Goal: Task Accomplishment & Management: Use online tool/utility

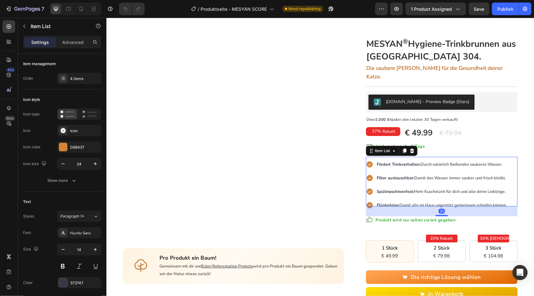
scroll to position [32, 0]
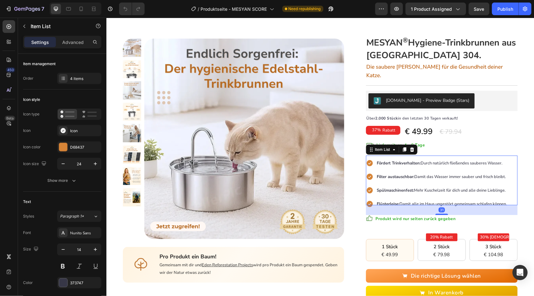
click at [525, 149] on div "Hauptseite Text block > Text block Hygiene-Trinkbrunnen Text block Row Product …" at bounding box center [320, 209] width 428 height 420
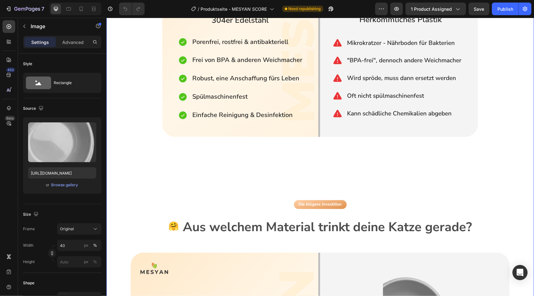
scroll to position [589, 0]
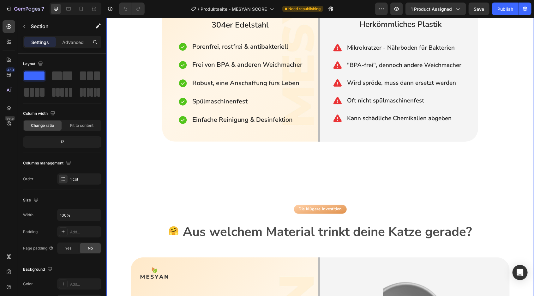
click at [492, 237] on div "🤗 Heading Aus welchem Material trinkt deine Katze gerade? Heading Row" at bounding box center [320, 232] width 379 height 27
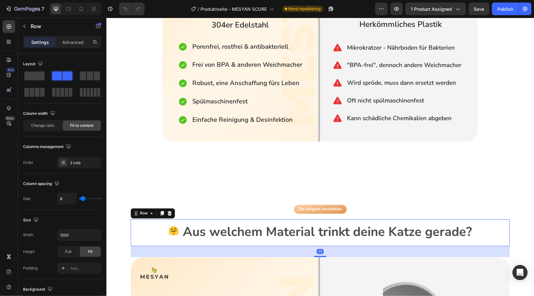
click at [437, 204] on div "Die klügere Investition Button" at bounding box center [320, 208] width 379 height 9
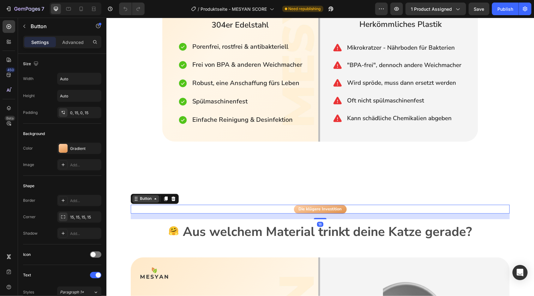
click at [147, 196] on div "Button" at bounding box center [145, 199] width 14 height 6
click at [146, 187] on div "Row 1 col" at bounding box center [142, 188] width 19 height 4
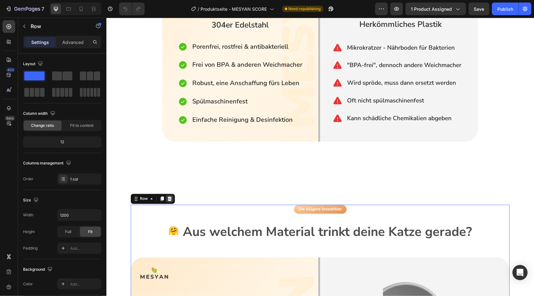
click at [169, 196] on icon at bounding box center [169, 198] width 5 height 5
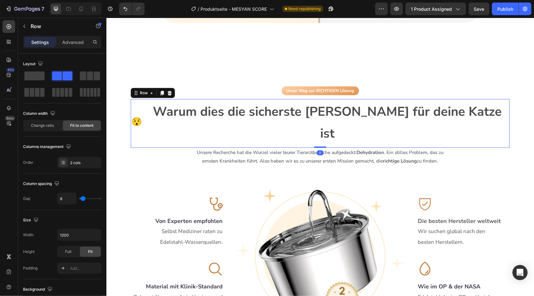
click at [516, 171] on div "Die klügere Investition Button 🤗 Heading Aus welchem Material trinkt deine Katz…" at bounding box center [320, 58] width 428 height 652
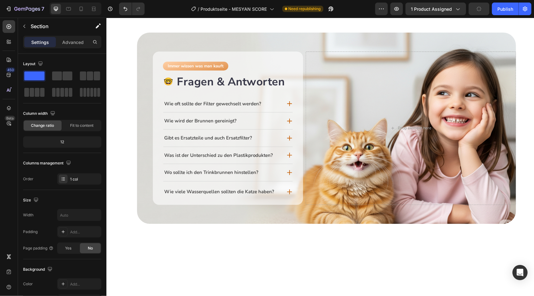
click at [438, 202] on div "Drop element here" at bounding box center [411, 127] width 210 height 153
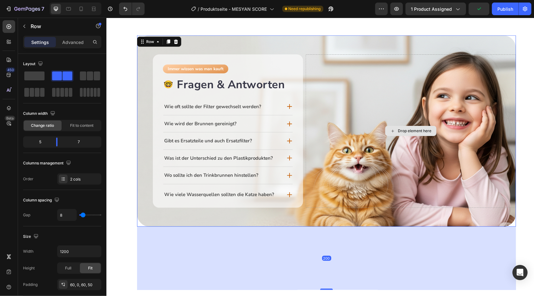
scroll to position [1518, 0]
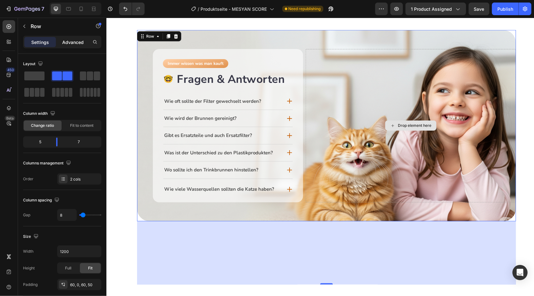
click at [79, 40] on p "Advanced" at bounding box center [72, 42] width 21 height 7
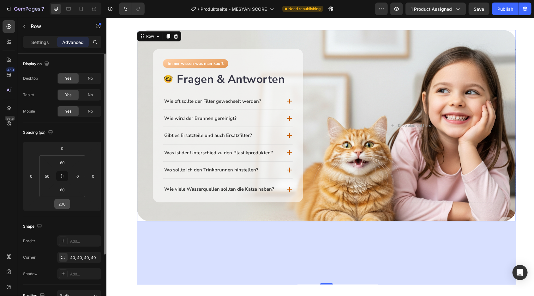
click at [69, 204] on input "200" at bounding box center [62, 203] width 13 height 9
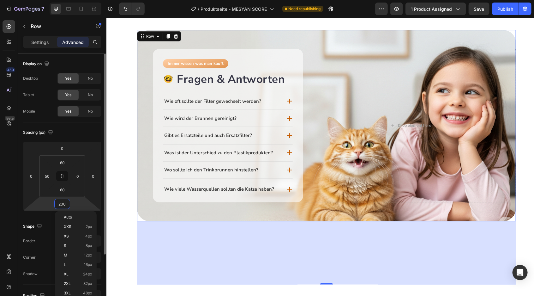
type input "0"
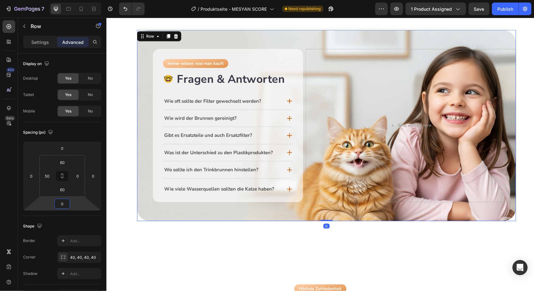
click at [119, 144] on div "100% Transparenz Button 🧐 Heading Produktinformationen Heading Row Derselbe hoc…" at bounding box center [320, 13] width 428 height 416
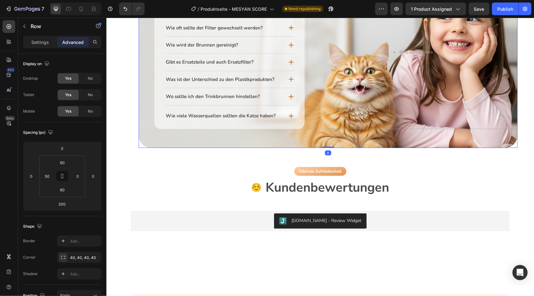
scroll to position [1610, 0]
click at [264, 139] on div "Immer wissen was man kauft Button 🤓 Heading Fragen & Antworten Heading Row Wie …" at bounding box center [327, 51] width 379 height 191
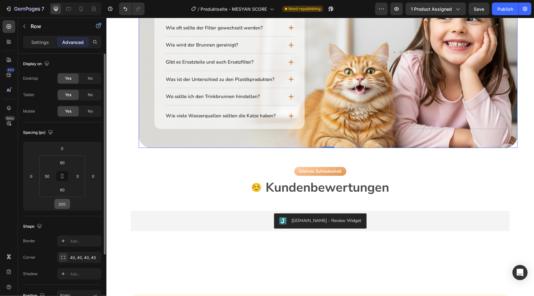
click at [64, 205] on input "200" at bounding box center [62, 203] width 13 height 9
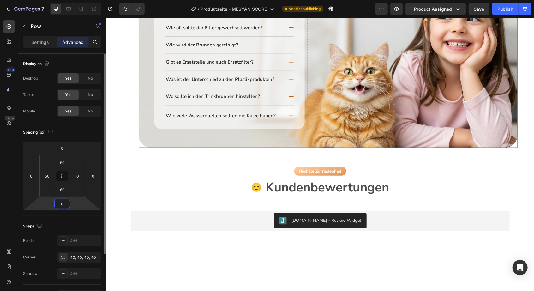
type input "0"
click at [80, 129] on div "Spacing (px)" at bounding box center [62, 132] width 78 height 10
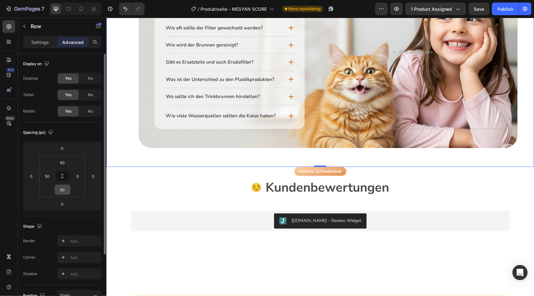
click at [66, 191] on input "60" at bounding box center [62, 189] width 13 height 9
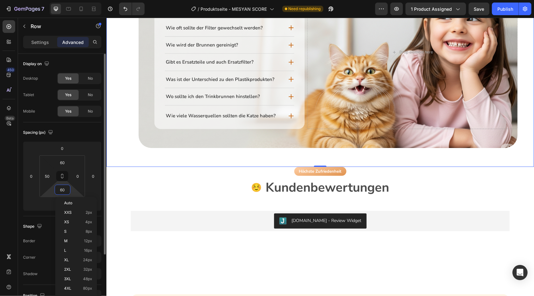
type input "0"
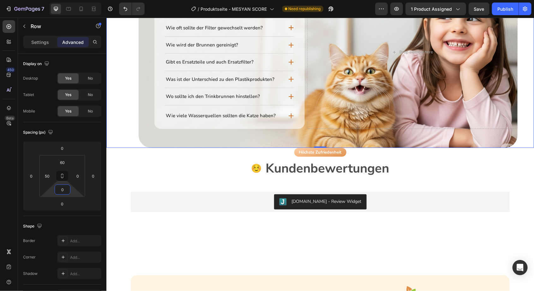
click at [190, 148] on div "Höchste Zufriedenheit Button" at bounding box center [320, 152] width 379 height 9
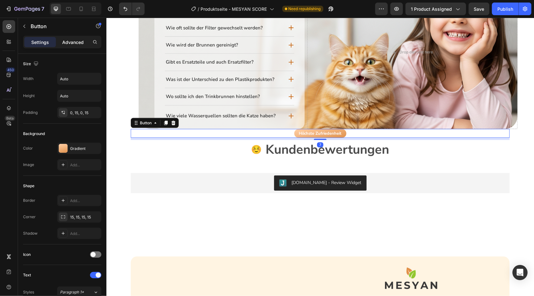
click at [78, 37] on div "Advanced" at bounding box center [73, 42] width 32 height 10
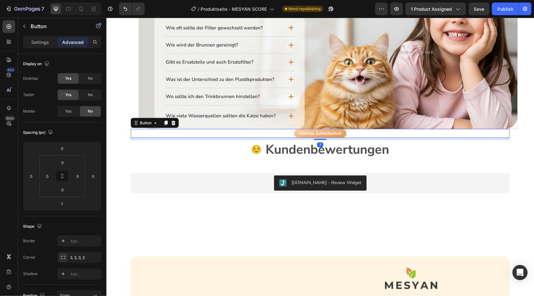
click at [377, 115] on div "Drop element here" at bounding box center [412, 51] width 210 height 153
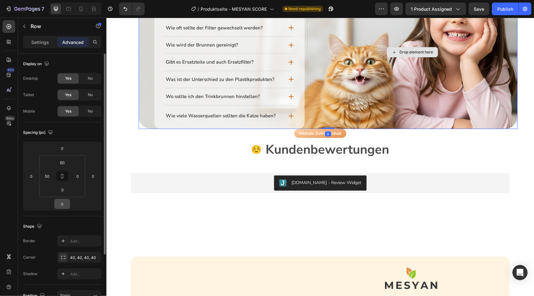
click at [70, 199] on div "0" at bounding box center [62, 204] width 16 height 10
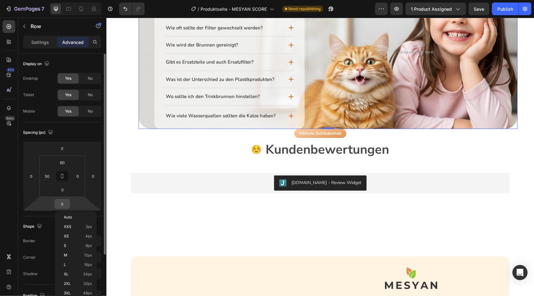
click at [62, 201] on input "0" at bounding box center [62, 203] width 13 height 9
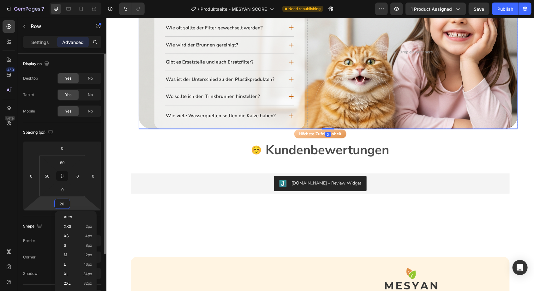
type input "200"
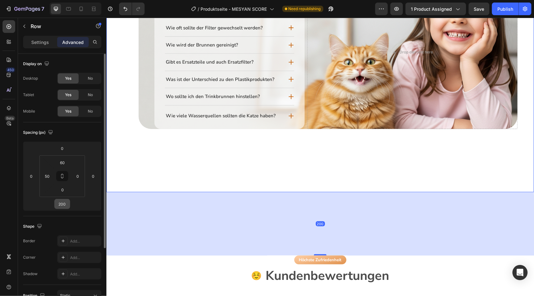
click at [63, 203] on input "200" at bounding box center [62, 203] width 13 height 9
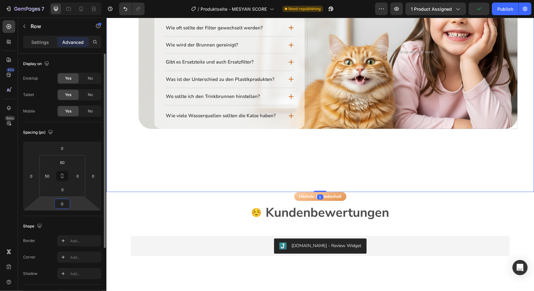
type input "0"
click at [79, 132] on div "Spacing (px)" at bounding box center [62, 132] width 78 height 10
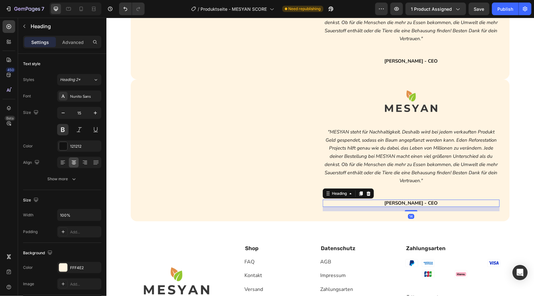
scroll to position [1989, 0]
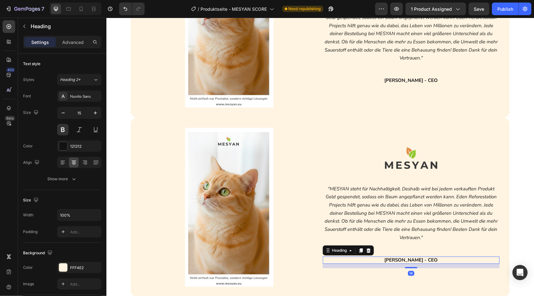
click at [299, 127] on div at bounding box center [229, 206] width 177 height 159
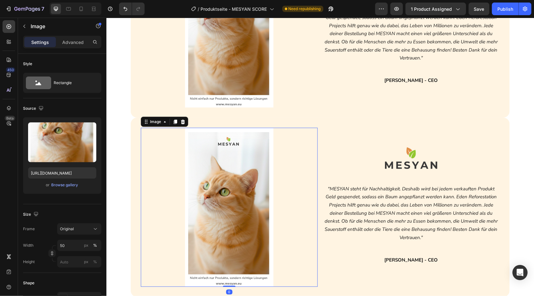
click at [328, 127] on div "Image "MESYAN steht für Nachhaltigkeit. Deshalb wird bei jedem verkauften Produ…" at bounding box center [411, 206] width 177 height 159
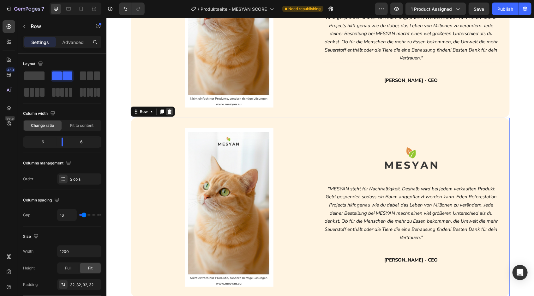
click at [171, 112] on icon at bounding box center [169, 111] width 5 height 5
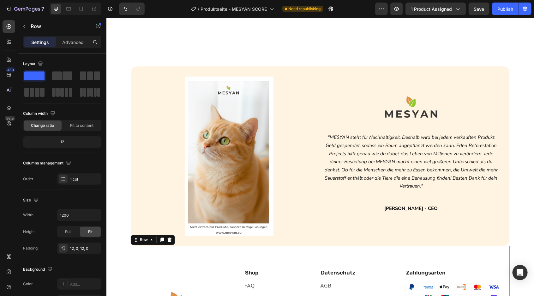
scroll to position [1859, 0]
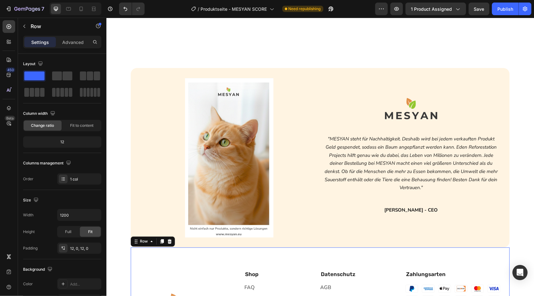
click at [520, 98] on div "Höchste Zufriedenheit Button ☺️ Heading Kundenbewertungen Heading Row [DOMAIN_N…" at bounding box center [320, 181] width 428 height 483
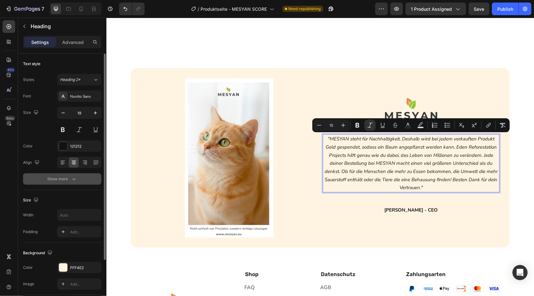
click at [71, 177] on icon "button" at bounding box center [74, 179] width 6 height 6
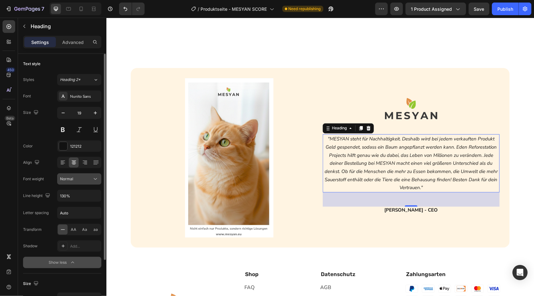
click at [90, 178] on div "Normal" at bounding box center [76, 179] width 32 height 6
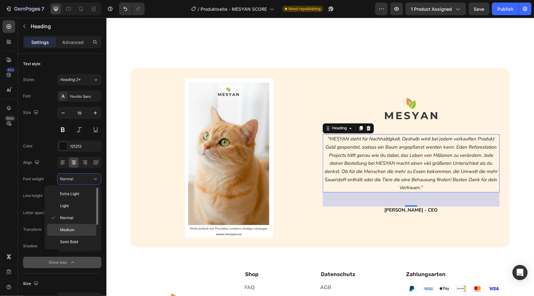
click at [77, 228] on p "Medium" at bounding box center [76, 230] width 33 height 6
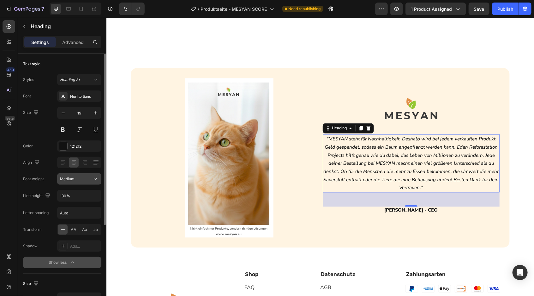
click at [91, 180] on div "Medium" at bounding box center [76, 179] width 32 height 6
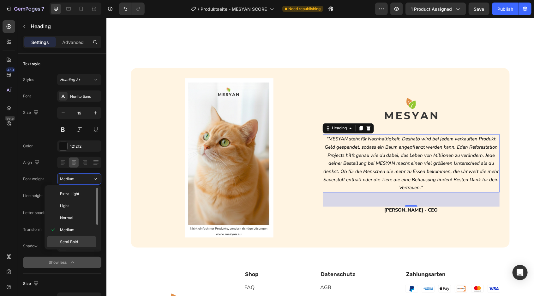
click at [78, 239] on p "Semi Bold" at bounding box center [76, 242] width 33 height 6
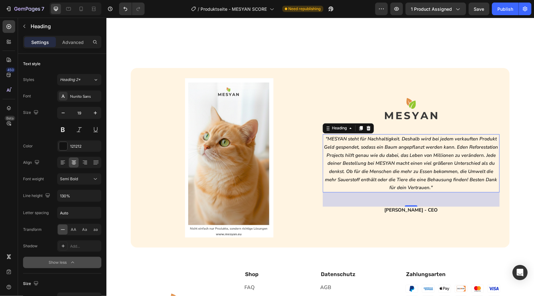
click at [518, 99] on div "Höchste Zufriedenheit Button ☺️ Heading Kundenbewertungen Heading Row [DOMAIN_N…" at bounding box center [320, 181] width 428 height 483
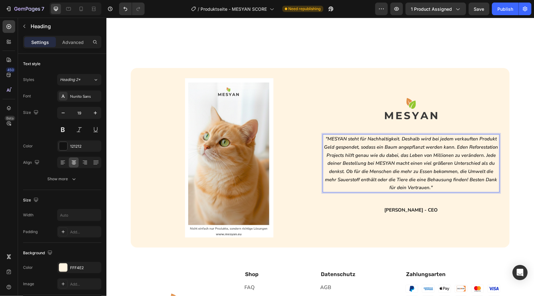
click at [521, 117] on div "Höchste Zufriedenheit Button ☺️ Heading Kundenbewertungen Heading Row [DOMAIN_N…" at bounding box center [320, 181] width 428 height 483
click at [460, 180] on icon ""MESYAN steht für Nachhaltigkeit. Deshalb wird bei jedem verkauften Produkt Gel…" at bounding box center [411, 163] width 174 height 55
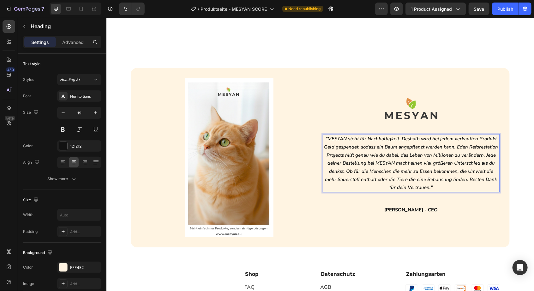
click at [439, 184] on p ""MESYAN steht für Nachhaltigkeit. Deshalb wird bei jedem verkauften Produkt Gel…" at bounding box center [411, 163] width 176 height 57
click at [519, 169] on div "Höchste Zufriedenheit Button ☺️ Heading Kundenbewertungen Heading Row [DOMAIN_N…" at bounding box center [320, 181] width 428 height 483
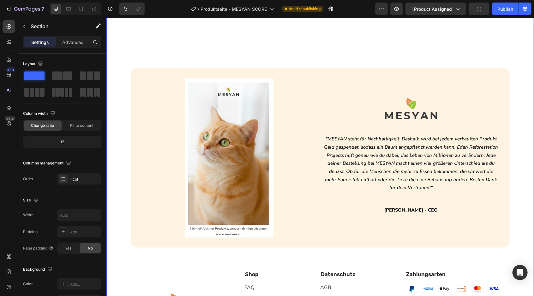
click at [434, 213] on h2 "[PERSON_NAME] - CEO" at bounding box center [411, 210] width 177 height 8
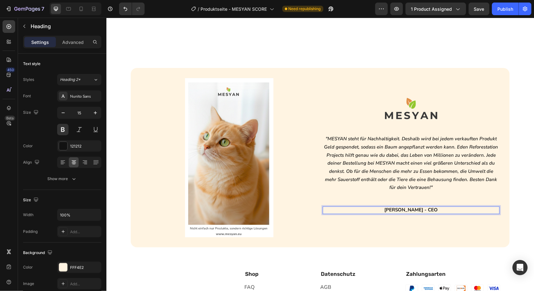
click at [528, 199] on div "Höchste Zufriedenheit Button ☺️ Heading Kundenbewertungen Heading Row [DOMAIN_N…" at bounding box center [320, 181] width 428 height 483
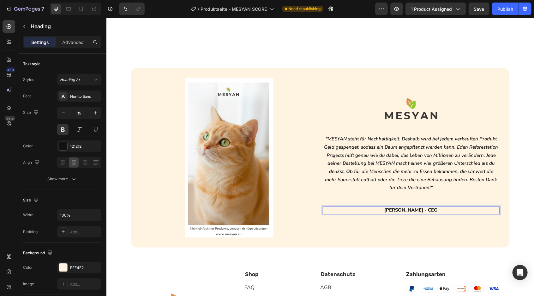
click at [524, 167] on div "Höchste Zufriedenheit Button ☺️ Heading Kundenbewertungen Heading Row [DOMAIN_N…" at bounding box center [320, 181] width 428 height 483
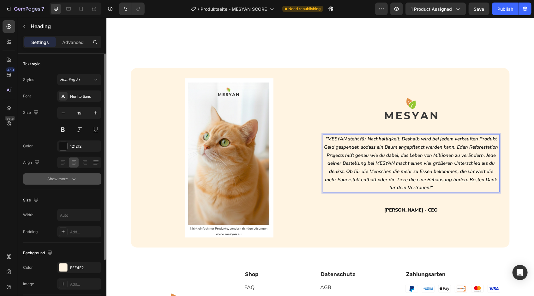
click at [76, 180] on icon "button" at bounding box center [74, 179] width 6 height 6
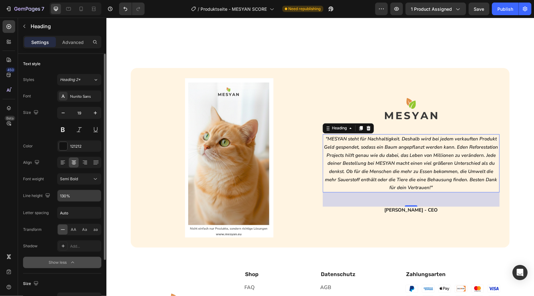
click at [85, 195] on input "130%" at bounding box center [80, 195] width 44 height 11
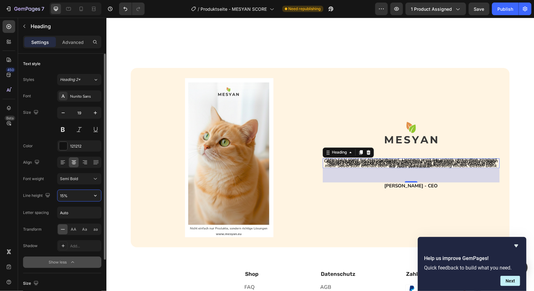
type input "150%"
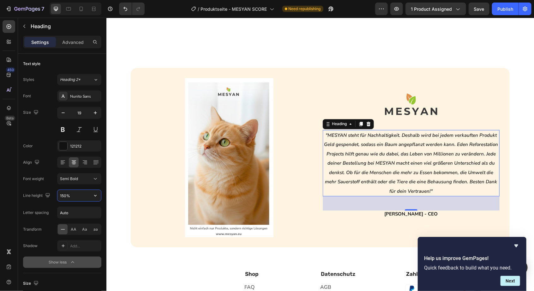
click at [517, 144] on div "Höchste Zufriedenheit Button ☺️ Heading Kundenbewertungen Heading Row [DOMAIN_N…" at bounding box center [320, 181] width 428 height 483
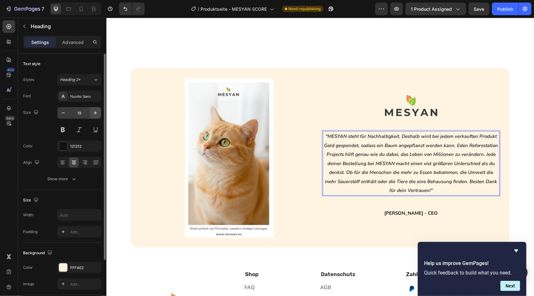
click at [95, 113] on icon "button" at bounding box center [95, 112] width 3 height 3
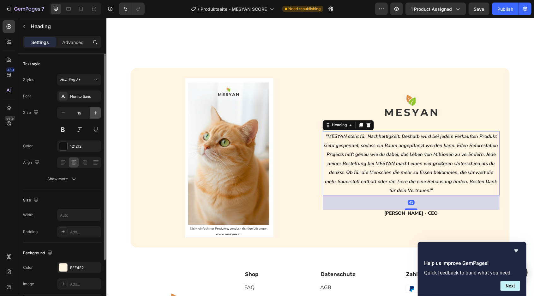
type input "20"
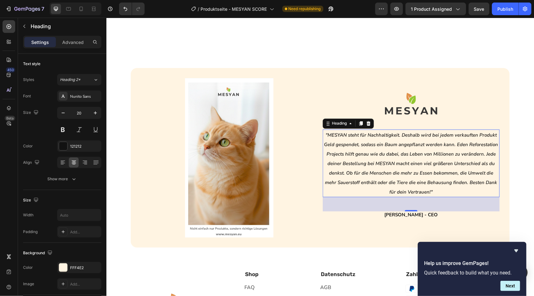
click at [364, 139] on p ""MESYAN steht für Nachhaltigkeit. Deshalb wird bei jedem verkauften Produkt Gel…" at bounding box center [411, 163] width 176 height 66
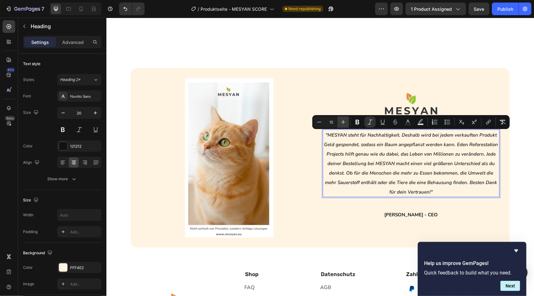
click at [346, 119] on icon "Editor contextual toolbar" at bounding box center [343, 122] width 6 height 6
type input "16"
click at [516, 83] on div "Höchste Zufriedenheit Button ☺️ Heading Kundenbewertungen Heading Row [DOMAIN_N…" at bounding box center [320, 181] width 428 height 483
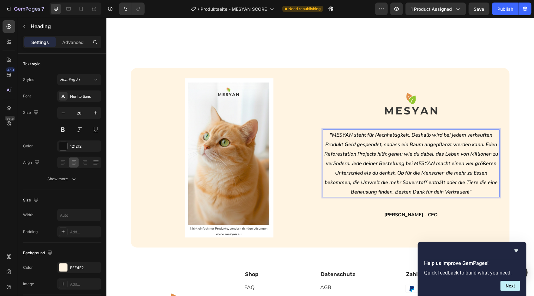
click at [514, 66] on div "Höchste Zufriedenheit Button ☺️ Heading Kundenbewertungen Heading Row [DOMAIN_N…" at bounding box center [320, 181] width 428 height 483
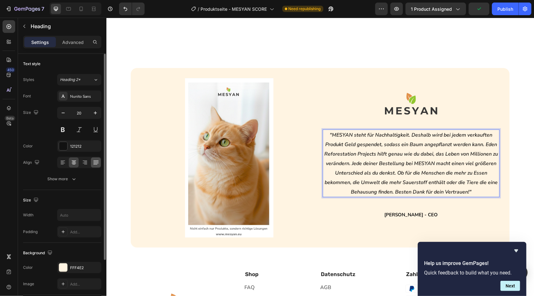
click at [100, 162] on div at bounding box center [96, 162] width 10 height 10
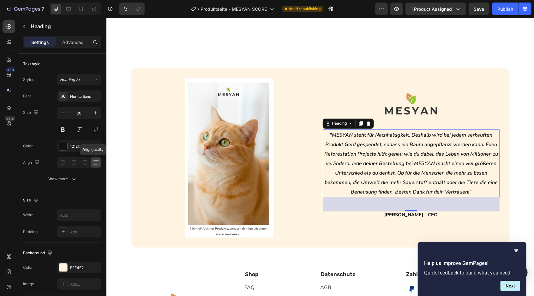
click at [523, 130] on div "Höchste Zufriedenheit Button ☺️ Heading Kundenbewertungen Heading Row [DOMAIN_N…" at bounding box center [320, 181] width 428 height 483
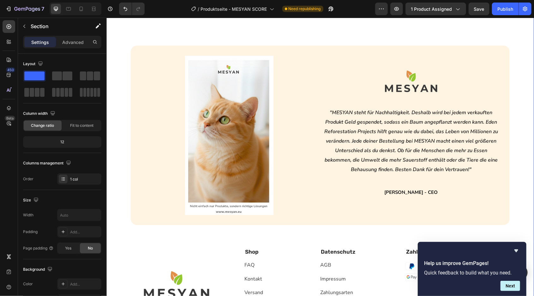
scroll to position [1882, 0]
click at [503, 173] on div "Image Image ⁠⁠⁠⁠⁠⁠⁠ "MESYAN steht für Nachhaltigkeit. Deshalb wird bei jedem ve…" at bounding box center [320, 134] width 379 height 179
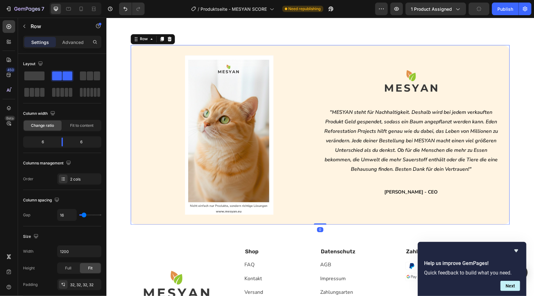
type input "34"
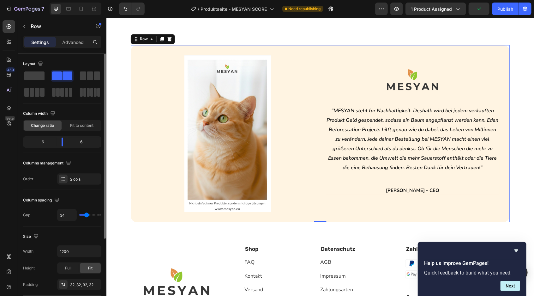
type input "0"
click at [81, 214] on input "range" at bounding box center [90, 214] width 22 height 1
type input "0"
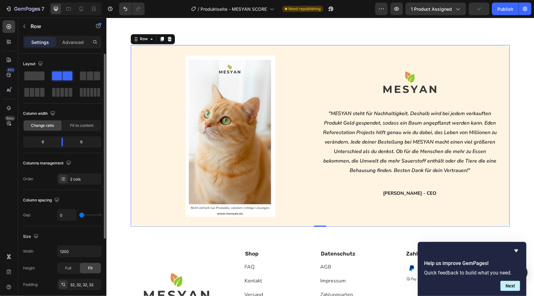
type input "7"
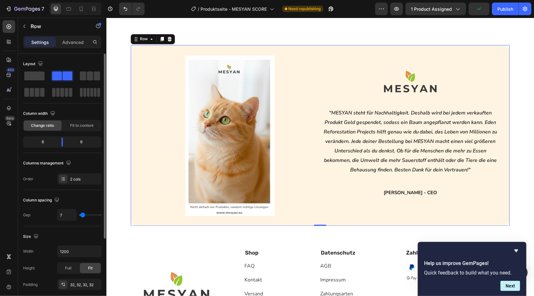
type input "2"
type input "3"
click at [69, 213] on input "3" at bounding box center [67, 214] width 19 height 11
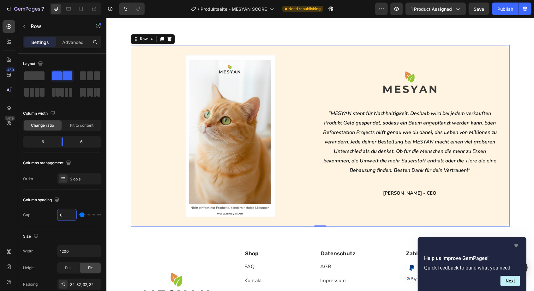
type input "0"
click at [519, 249] on icon "Hide survey" at bounding box center [517, 246] width 8 height 8
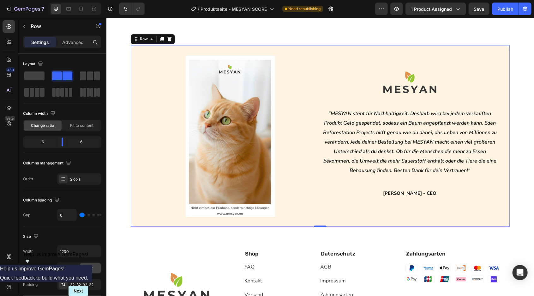
click at [29, 263] on icon "Show survey - Help us improve GemPages!" at bounding box center [28, 261] width 4 height 3
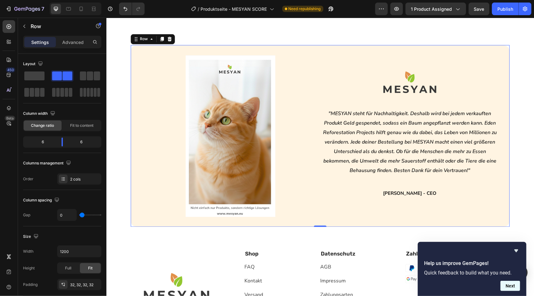
click at [511, 287] on button "Next" at bounding box center [511, 286] width 20 height 10
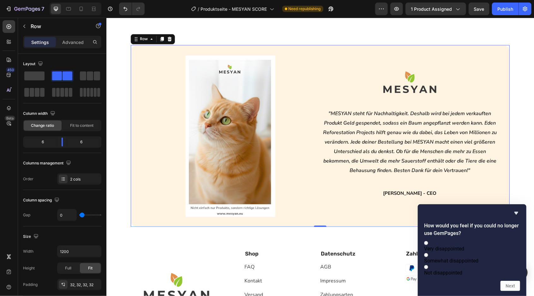
click at [465, 246] on span "Very disappointed" at bounding box center [444, 249] width 40 height 6
click at [429, 241] on input "Very disappointed" at bounding box center [426, 243] width 4 height 4
radio input "true"
click at [511, 287] on button "Next" at bounding box center [511, 286] width 20 height 10
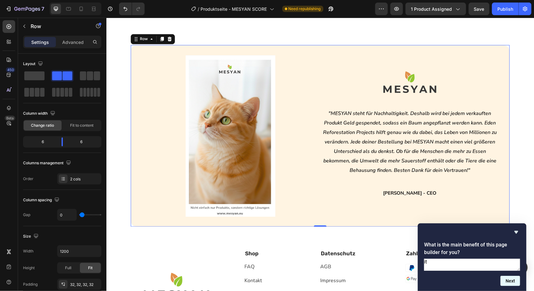
type textarea "its"
type textarea "its easy"
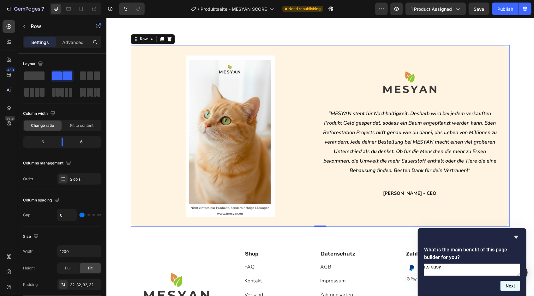
click at [511, 285] on button "Next" at bounding box center [511, 286] width 20 height 10
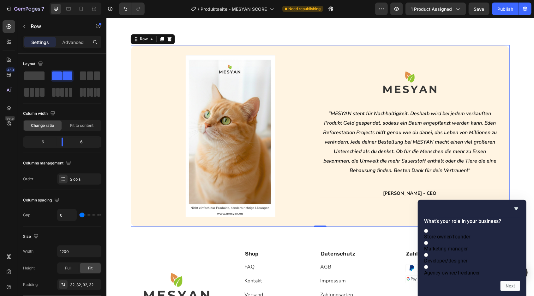
click at [471, 234] on span "Store owner/founder" at bounding box center [447, 237] width 46 height 6
click at [429, 229] on input "Store owner/founder" at bounding box center [426, 231] width 4 height 4
radio input "true"
click at [511, 288] on button "Next" at bounding box center [511, 286] width 20 height 10
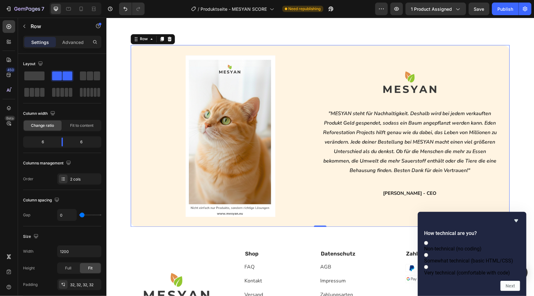
click at [491, 240] on label "Non-technical (no coding)" at bounding box center [472, 246] width 96 height 12
click at [429, 241] on input "Non-technical (no coding)" at bounding box center [426, 243] width 4 height 4
radio input "true"
click at [510, 290] on button "Next" at bounding box center [511, 286] width 20 height 10
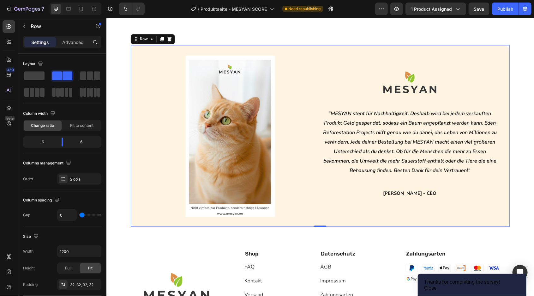
click at [437, 285] on button "Close" at bounding box center [430, 288] width 12 height 6
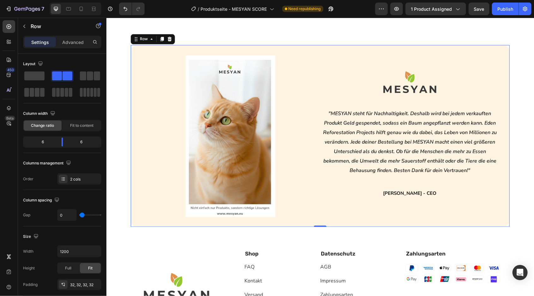
click at [527, 114] on div "Höchste Zufriedenheit Button ☺️ Heading Kundenbewertungen Heading Row [DOMAIN_N…" at bounding box center [320, 160] width 428 height 485
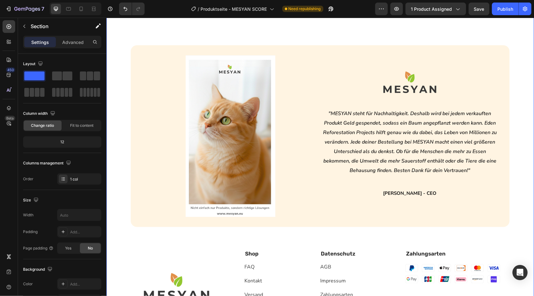
click at [313, 193] on div at bounding box center [231, 135] width 180 height 161
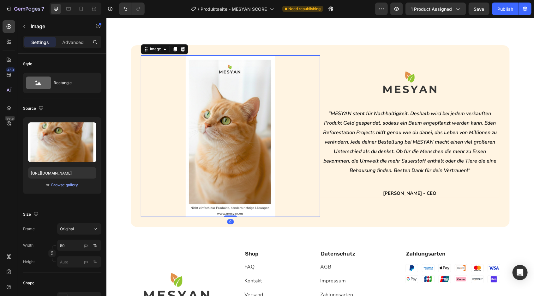
click at [342, 210] on div "Image ⁠⁠⁠⁠⁠⁠⁠ "MESYAN steht für Nachhaltigkeit. Deshalb wird bei jedem verkauft…" at bounding box center [410, 135] width 180 height 161
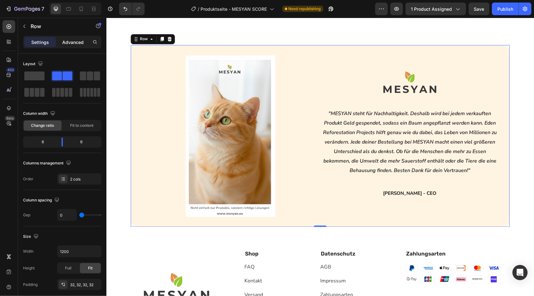
click at [75, 42] on p "Advanced" at bounding box center [72, 42] width 21 height 7
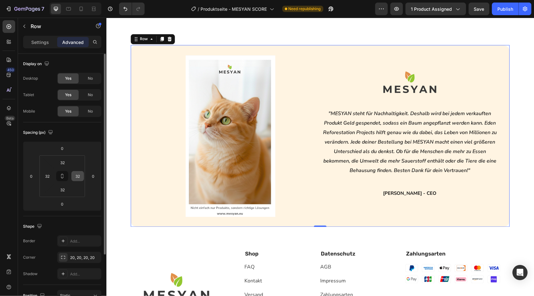
click at [80, 175] on input "32" at bounding box center [77, 175] width 9 height 9
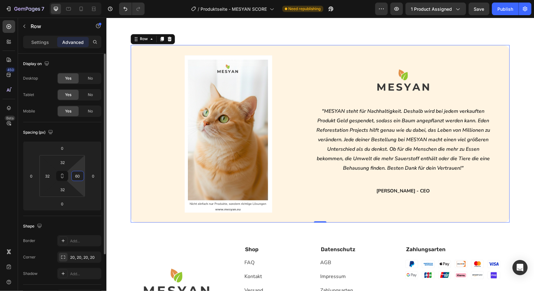
type input "6"
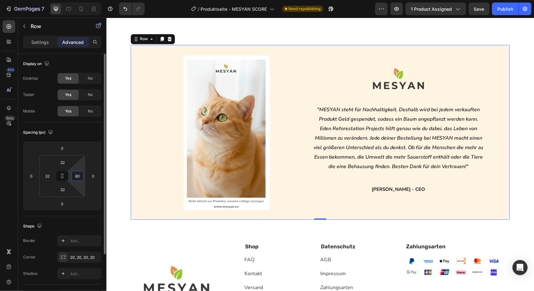
type input "8"
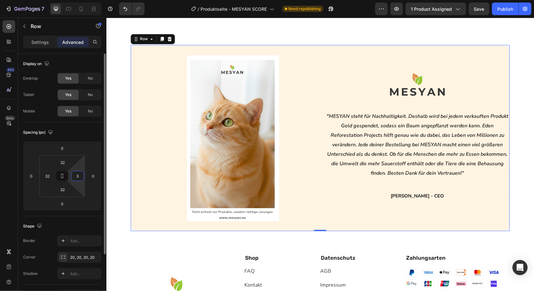
type input "32"
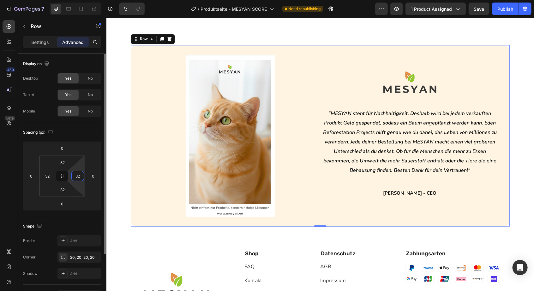
click at [83, 127] on div "Spacing (px) 0 0 0 0 32 32 32 32" at bounding box center [62, 169] width 78 height 94
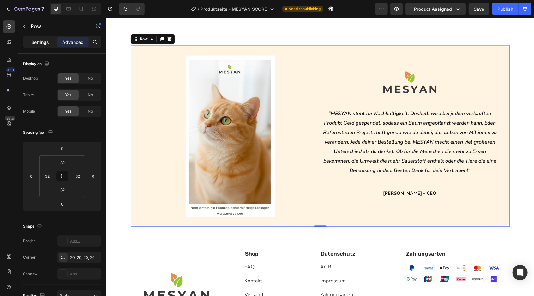
click at [46, 45] on p "Settings" at bounding box center [40, 42] width 18 height 7
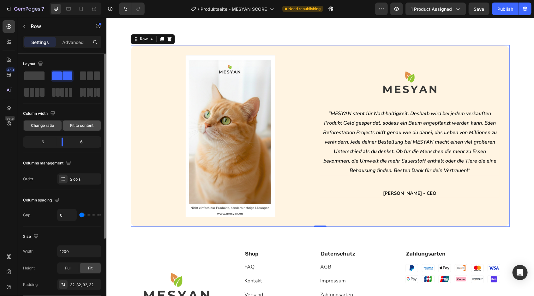
click at [82, 125] on span "Fit to content" at bounding box center [81, 126] width 23 height 6
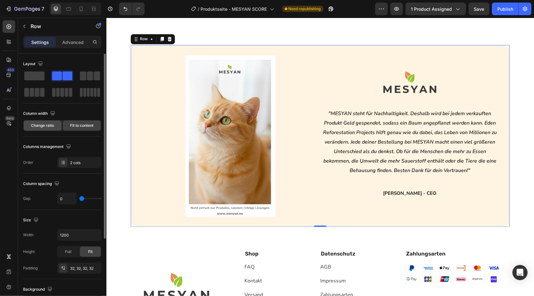
click at [49, 123] on span "Change ratio" at bounding box center [42, 126] width 23 height 6
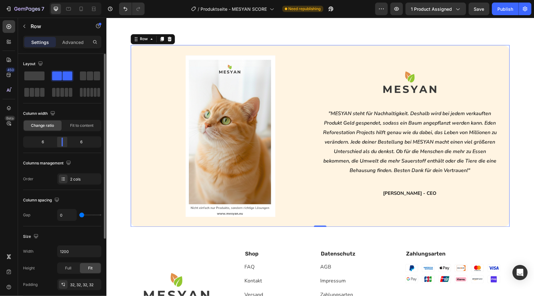
click at [61, 0] on body "7 Version history / Produktseite - MESYAN SCORE Need republishing Preview 1 pro…" at bounding box center [267, 0] width 534 height 0
click at [58, 0] on body "7 Version history / Produktseite - MESYAN SCORE Need republishing Preview 1 pro…" at bounding box center [267, 0] width 534 height 0
click at [45, 138] on div "6" at bounding box center [40, 141] width 32 height 9
click at [39, 141] on div "6" at bounding box center [40, 141] width 32 height 9
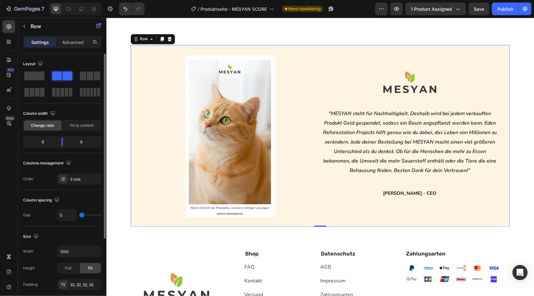
click at [52, 143] on div "6" at bounding box center [40, 141] width 32 height 9
click at [64, 0] on body "7 Version history / Produktseite - MESYAN SCORE Need republishing Preview 1 pro…" at bounding box center [267, 0] width 534 height 0
click at [62, 0] on body "7 Version history / Produktseite - MESYAN SCORE Need republishing Preview 1 pro…" at bounding box center [267, 0] width 534 height 0
click at [46, 143] on div "6" at bounding box center [40, 141] width 32 height 9
click at [42, 142] on div "6" at bounding box center [40, 141] width 32 height 9
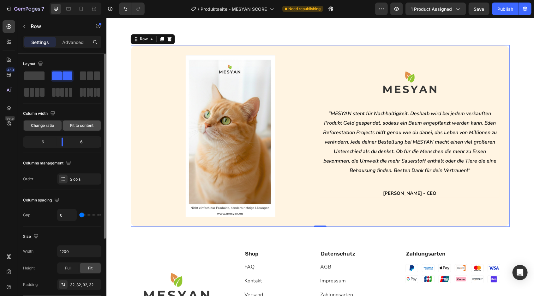
click at [77, 125] on span "Fit to content" at bounding box center [81, 126] width 23 height 6
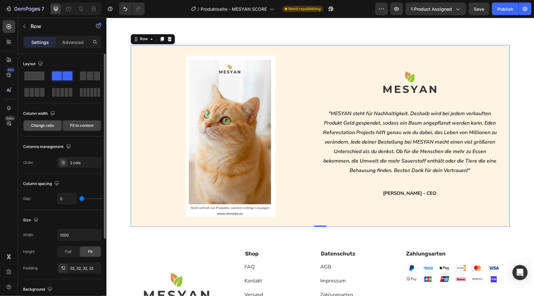
click at [50, 121] on div "Change ratio" at bounding box center [43, 125] width 38 height 10
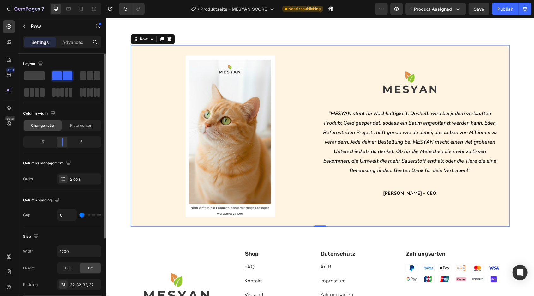
click at [63, 0] on body "7 Version history / Produktseite - MESYAN SCORE Need republishing Preview 1 pro…" at bounding box center [267, 0] width 534 height 0
click at [57, 0] on body "7 Version history / Produktseite - MESYAN SCORE Need republishing Preview 1 pro…" at bounding box center [267, 0] width 534 height 0
click at [49, 142] on div "6" at bounding box center [40, 141] width 32 height 9
click at [38, 147] on div "Column width Change ratio Fit to content 6 6" at bounding box center [62, 130] width 78 height 45
click at [36, 144] on div "6" at bounding box center [40, 141] width 32 height 9
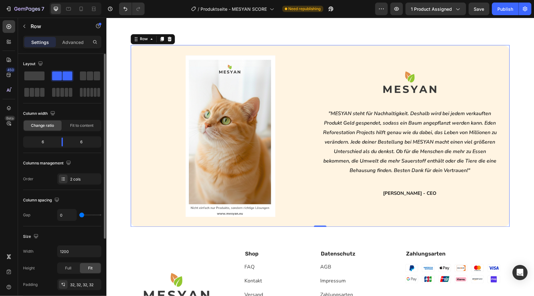
click at [38, 142] on div "6" at bounding box center [40, 141] width 32 height 9
click at [51, 146] on div "6 6" at bounding box center [62, 141] width 78 height 11
click at [58, 0] on body "7 Version history / Produktseite - MESYAN SCORE Need republishing Preview 1 pro…" at bounding box center [267, 0] width 534 height 0
click at [60, 0] on body "7 Version history / Produktseite - MESYAN SCORE Need republishing Preview 1 pro…" at bounding box center [267, 0] width 534 height 0
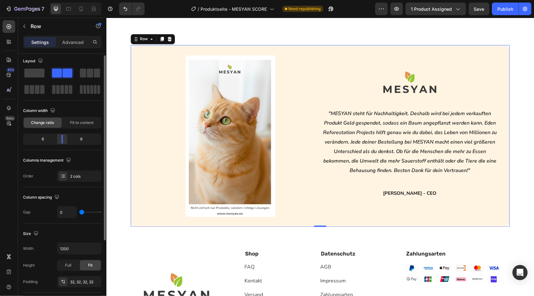
scroll to position [0, 0]
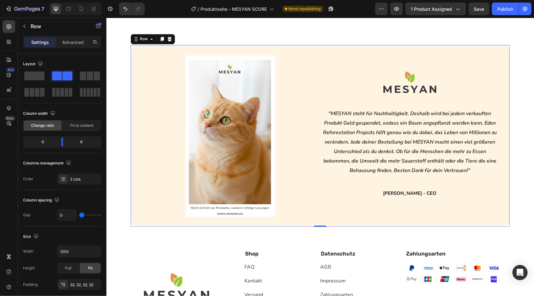
click at [500, 29] on div "Höchste Zufriedenheit Button ☺️ Heading Kundenbewertungen Heading Row [DOMAIN_N…" at bounding box center [320, 160] width 428 height 485
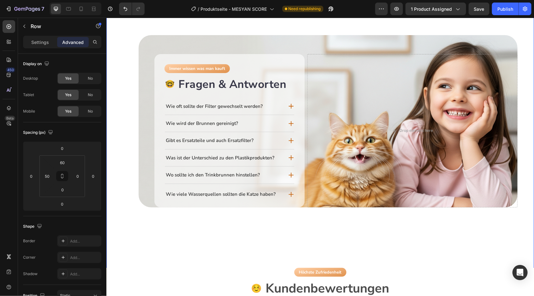
scroll to position [1532, 0]
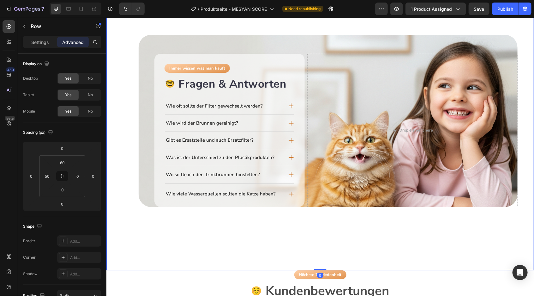
click at [150, 33] on div "Row" at bounding box center [145, 31] width 10 height 6
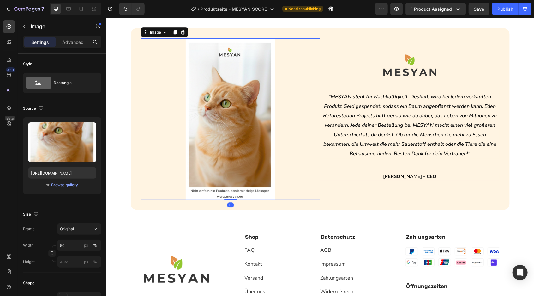
scroll to position [1900, 0]
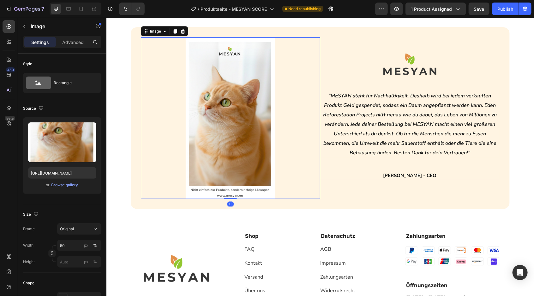
click at [141, 118] on div at bounding box center [231, 117] width 180 height 161
click at [137, 125] on div "Image 0 Image ⁠⁠⁠⁠⁠⁠⁠ "MESYAN steht für Nachhaltigkeit. Deshalb wird bei jedem …" at bounding box center [320, 118] width 379 height 182
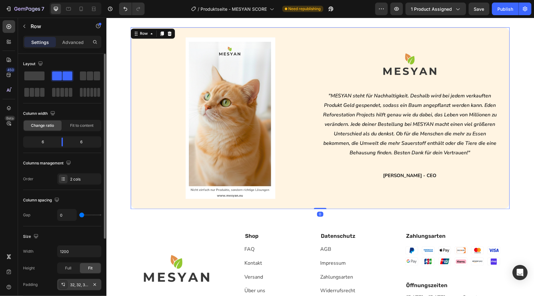
click at [88, 285] on div "32, 32, 32, 32" at bounding box center [79, 285] width 18 height 6
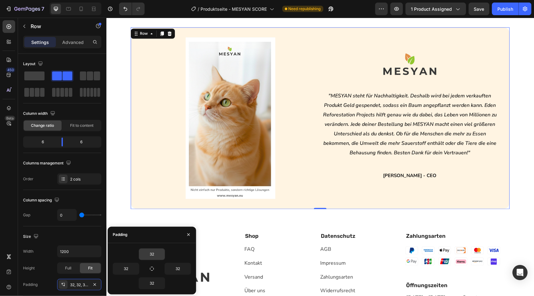
click at [156, 253] on input "32" at bounding box center [152, 253] width 26 height 11
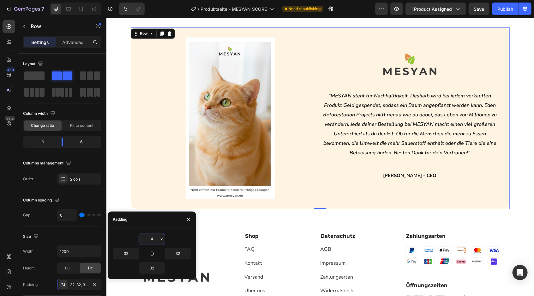
type input "40"
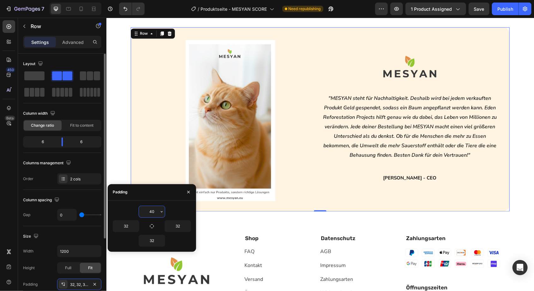
click at [86, 158] on div "Columns management" at bounding box center [62, 163] width 78 height 10
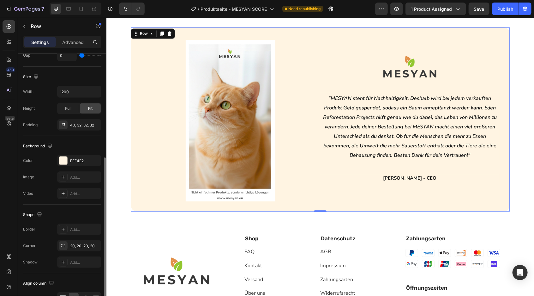
scroll to position [166, 0]
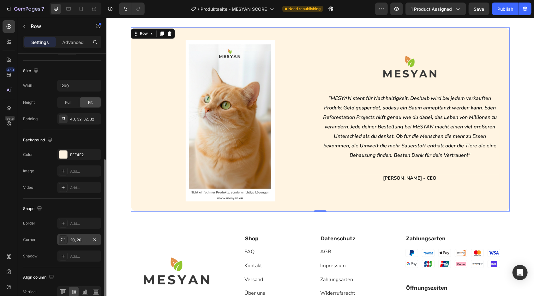
click at [86, 234] on div "20, 20, 20, 20" at bounding box center [79, 239] width 44 height 11
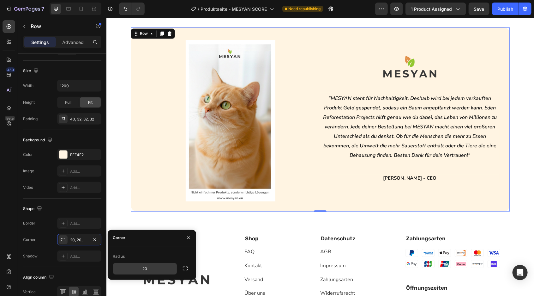
click at [148, 270] on input "20" at bounding box center [145, 268] width 64 height 11
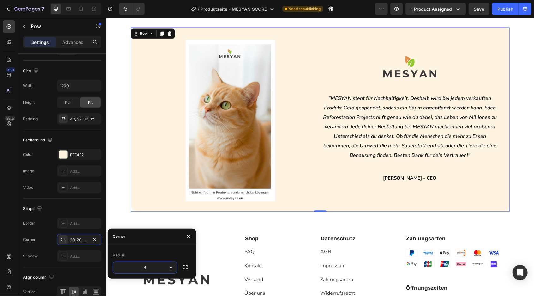
type input "40"
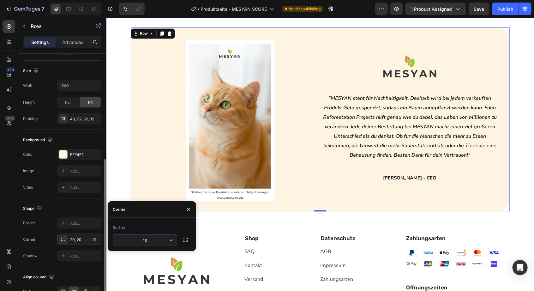
click at [75, 201] on div "Shape Border Add... Corner 20, 20, 20, 20 Shadow Add..." at bounding box center [62, 232] width 78 height 69
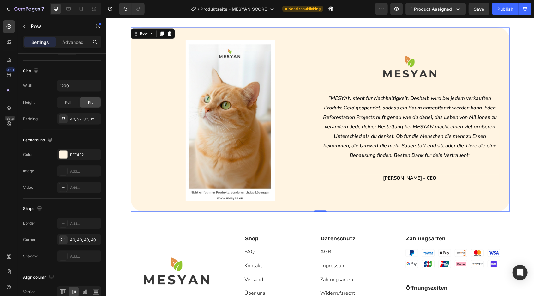
click at [121, 231] on div "Höchste Zufriedenheit Button ☺️ Heading Kundenbewertungen Heading Row [DOMAIN_N…" at bounding box center [320, 144] width 428 height 488
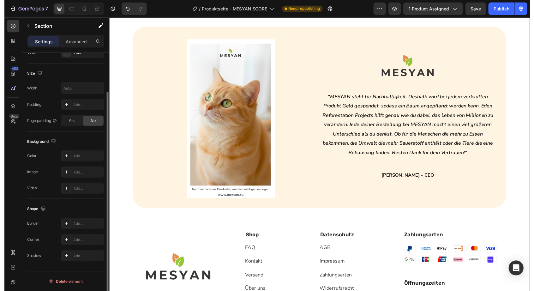
scroll to position [0, 0]
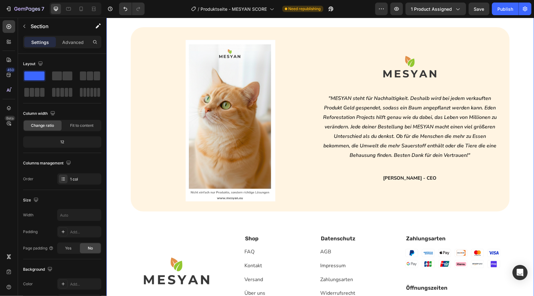
click at [227, 99] on img at bounding box center [231, 120] width 90 height 161
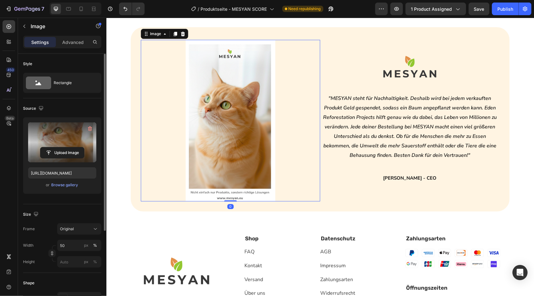
click at [66, 145] on label at bounding box center [62, 142] width 68 height 40
click at [66, 147] on input "file" at bounding box center [62, 152] width 44 height 11
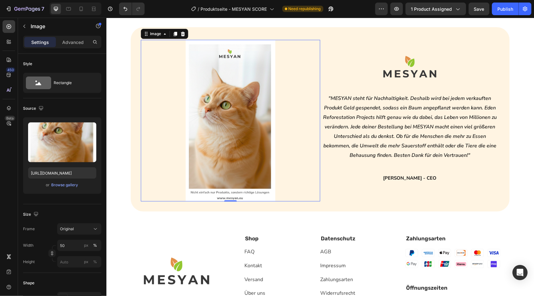
click at [506, 99] on div "Image 0 Image ⁠⁠⁠⁠⁠⁠⁠ "MESYAN steht für Nachhaltigkeit. Deshalb wird bei jedem …" at bounding box center [320, 119] width 379 height 184
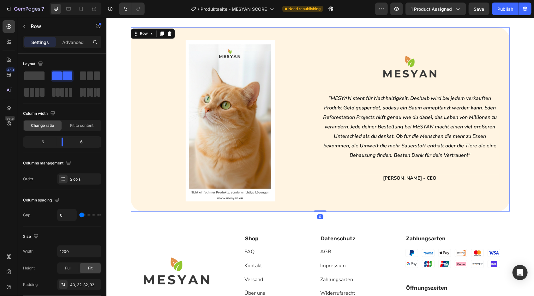
click at [517, 78] on div "Höchste Zufriedenheit Button ☺️ Heading Kundenbewertungen Heading Row [DOMAIN_N…" at bounding box center [320, 144] width 428 height 488
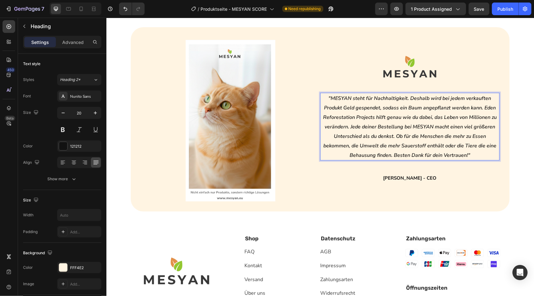
click at [435, 125] on icon ""MESYAN steht für Nachhaltigkeit. Deshalb wird bei jedem verkauften Produkt Gel…" at bounding box center [410, 126] width 174 height 64
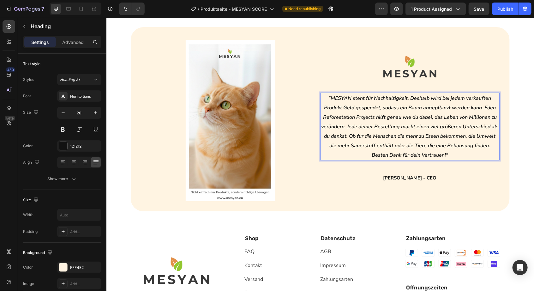
click at [513, 184] on div "Höchste Zufriedenheit Button ☺️ Heading Kundenbewertungen Heading Row [DOMAIN_N…" at bounding box center [320, 144] width 428 height 488
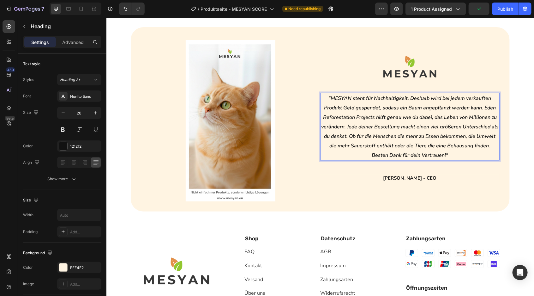
click at [480, 148] on icon ""MESYAN steht für Nachhaltigkeit. Deshalb wird bei jedem verkauften Produkt Gel…" at bounding box center [410, 126] width 178 height 64
click at [481, 147] on icon ""MESYAN steht für Nachhaltigkeit. Deshalb wird bei jedem verkauften Produkt Gel…" at bounding box center [410, 126] width 178 height 64
click at [484, 146] on icon ""MESYAN steht für Nachhaltigkeit. Deshalb wird bei jedem verkauften Produkt Gel…" at bounding box center [410, 126] width 178 height 64
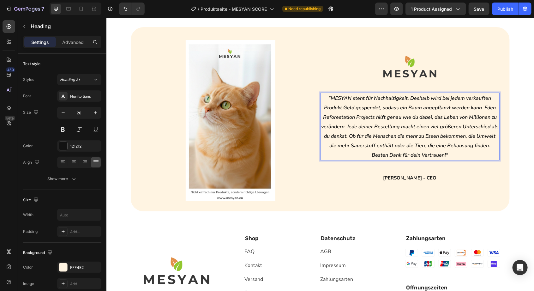
scroll to position [1895, 0]
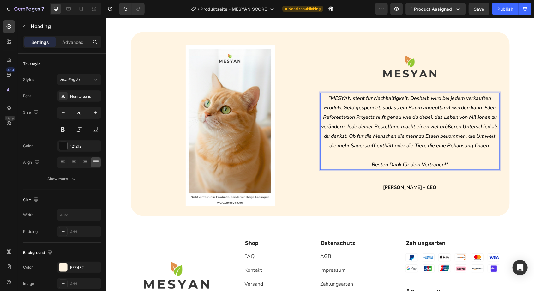
click at [518, 177] on div "Höchste Zufriedenheit Button ☺️ Heading Kundenbewertungen Heading Row [DOMAIN_N…" at bounding box center [320, 148] width 428 height 488
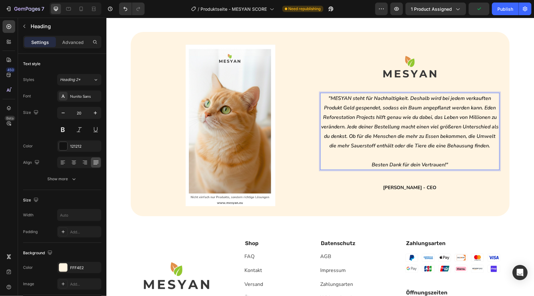
click at [413, 98] on icon ""MESYAN steht für Nachhaltigkeit. Deshalb wird bei jedem verkauften Produkt Gel…" at bounding box center [410, 121] width 178 height 54
click at [413, 99] on icon ""MESYAN steht für Nachhaltigkeit. Deshalb wird bei jedem verkauften Produkt Gel…" at bounding box center [410, 121] width 178 height 54
click at [413, 98] on icon ""MESYAN steht für Nachhaltigkeit. Deshalb wird bei jedem verkauften Produkt Gel…" at bounding box center [410, 121] width 178 height 54
click at [412, 97] on icon ""MESYAN steht für Nachhaltigkeit. Deshalb wird bei jedem verkauften Produkt Gel…" at bounding box center [410, 121] width 178 height 54
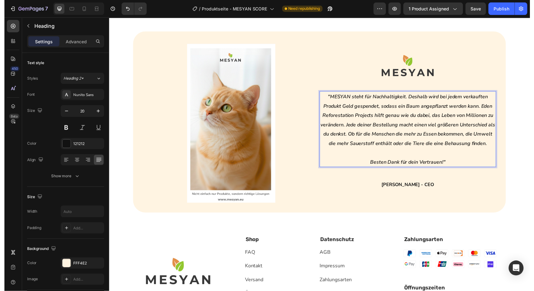
scroll to position [1886, 0]
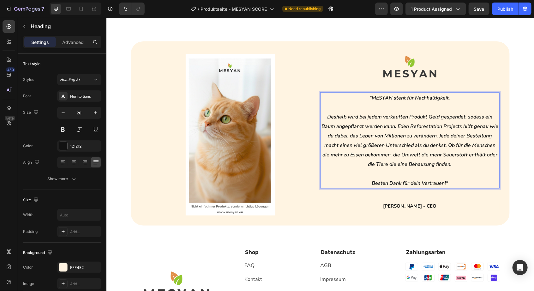
click at [509, 159] on div "Image Image "MESYAN steht für Nachhaltigkeit. Deshalb wird bei jedem verkauften…" at bounding box center [320, 133] width 379 height 184
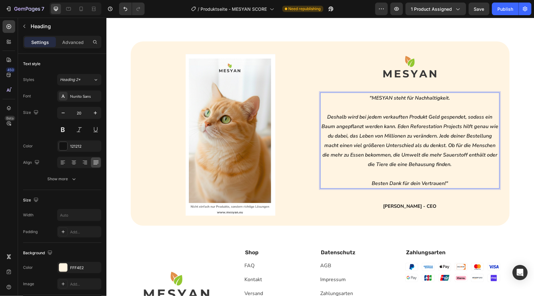
click at [325, 112] on p ""MESYAN steht für Nachhaltigkeit. Deshalb wird bei jedem verkauften Produkt Gel…" at bounding box center [410, 140] width 178 height 95
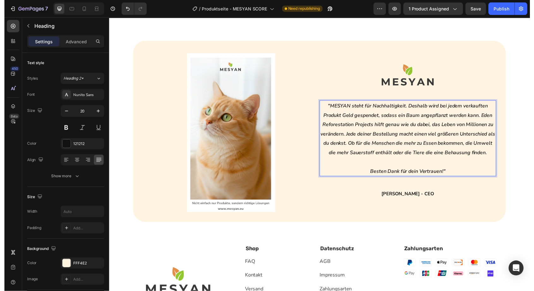
scroll to position [1895, 0]
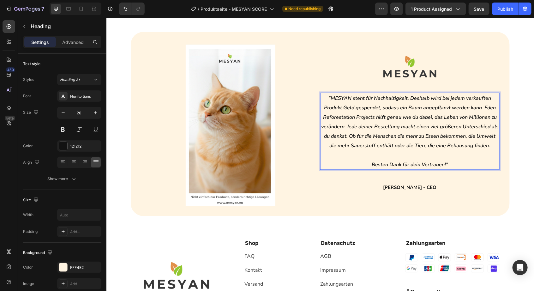
click at [413, 154] on p ""MESYAN steht für Nachhaltigkeit. Deshalb wird bei jedem verkauften Produkt Gel…" at bounding box center [410, 131] width 178 height 76
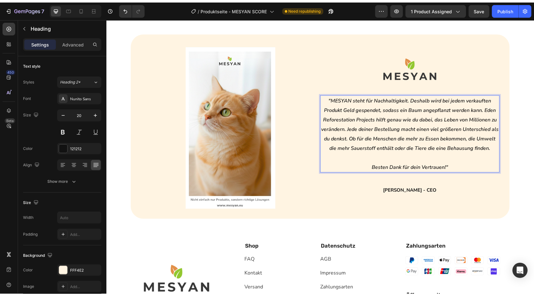
scroll to position [1900, 0]
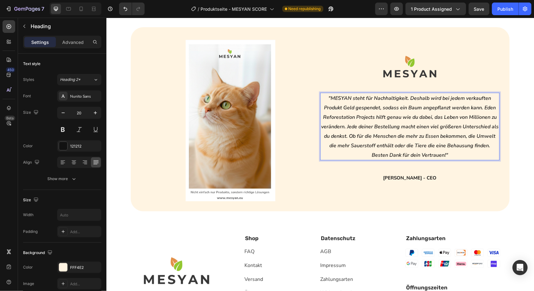
click at [517, 161] on div "Höchste Zufriedenheit Button ☺️ Heading Kundenbewertungen Heading Row [DOMAIN_N…" at bounding box center [320, 144] width 428 height 488
